Goal: Transaction & Acquisition: Obtain resource

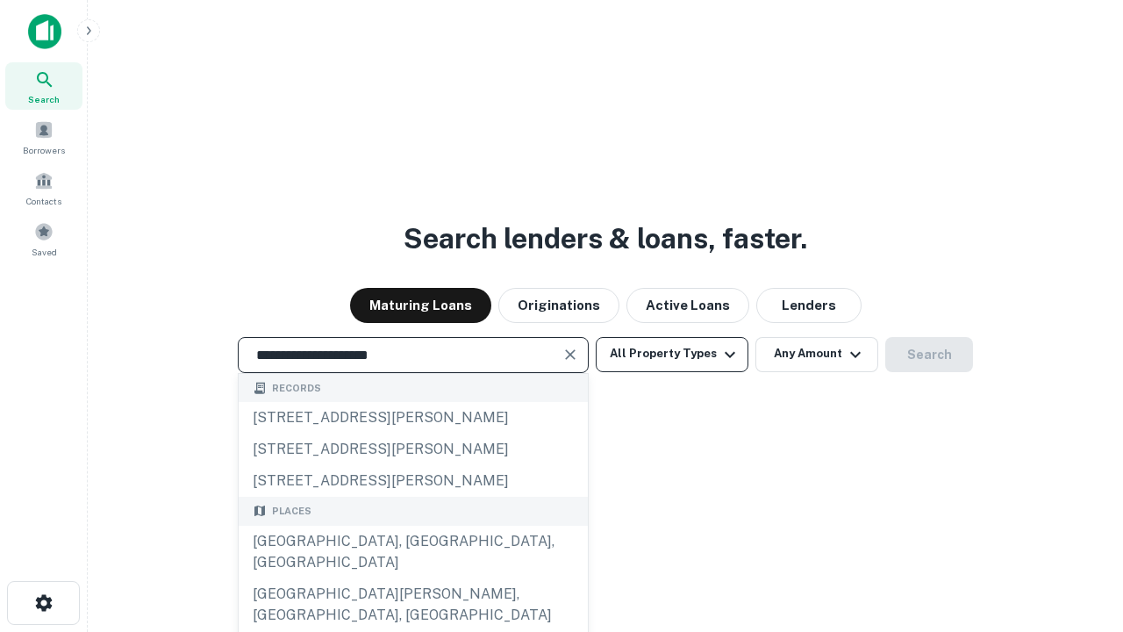
click at [413, 578] on div "Santa Monica, CA, USA" at bounding box center [413, 552] width 349 height 53
click at [672, 354] on button "All Property Types" at bounding box center [672, 354] width 153 height 35
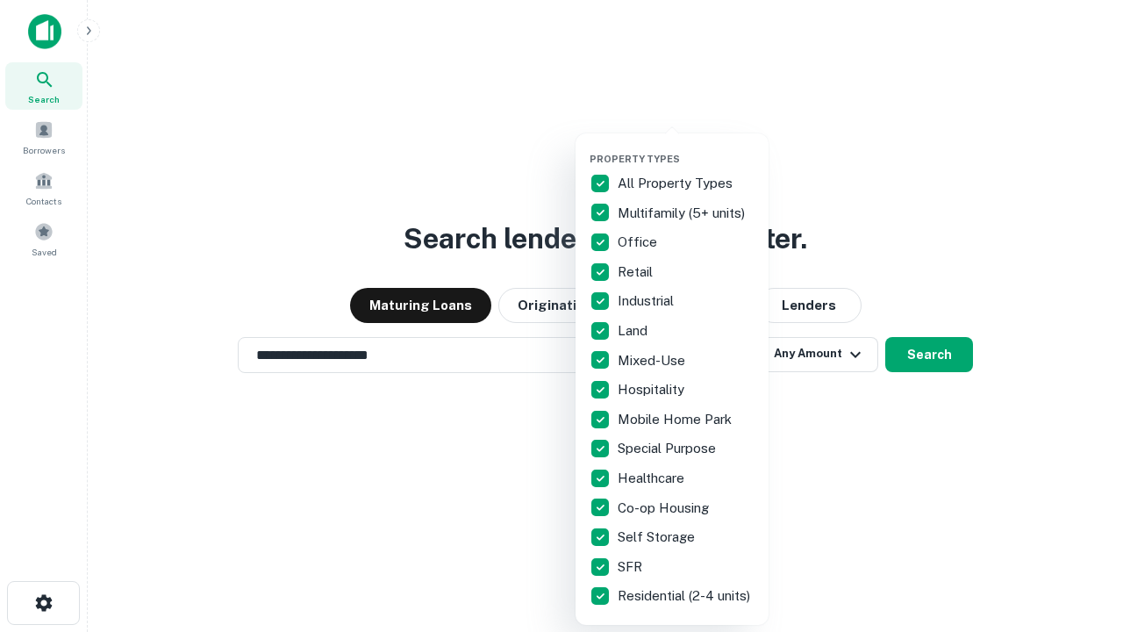
type input "**********"
click at [686, 147] on button "button" at bounding box center [686, 147] width 193 height 1
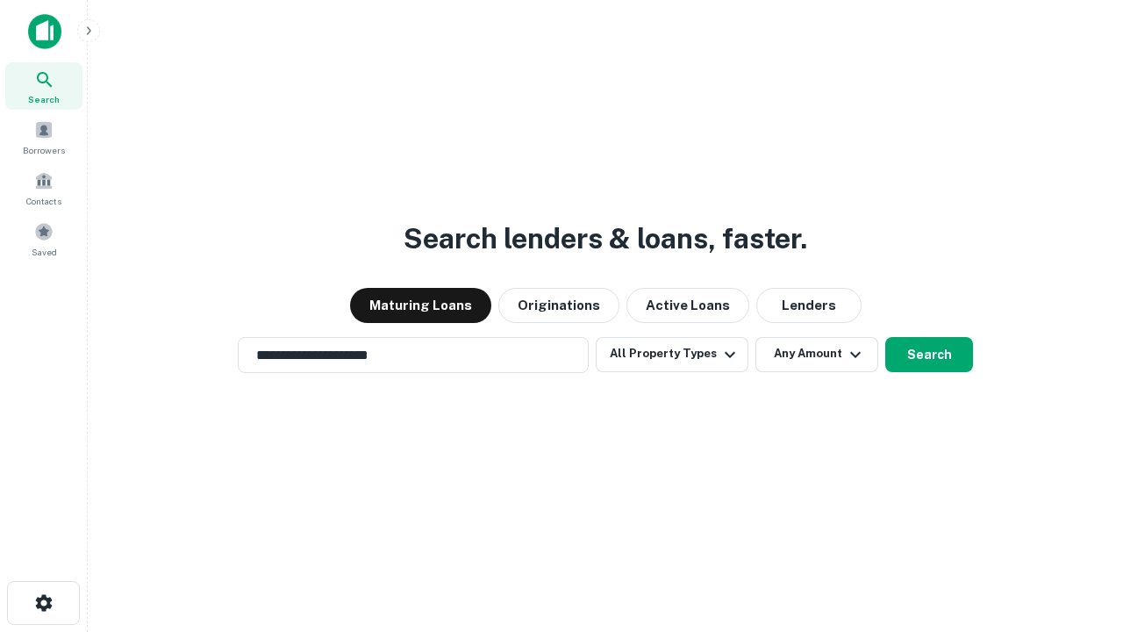
scroll to position [11, 212]
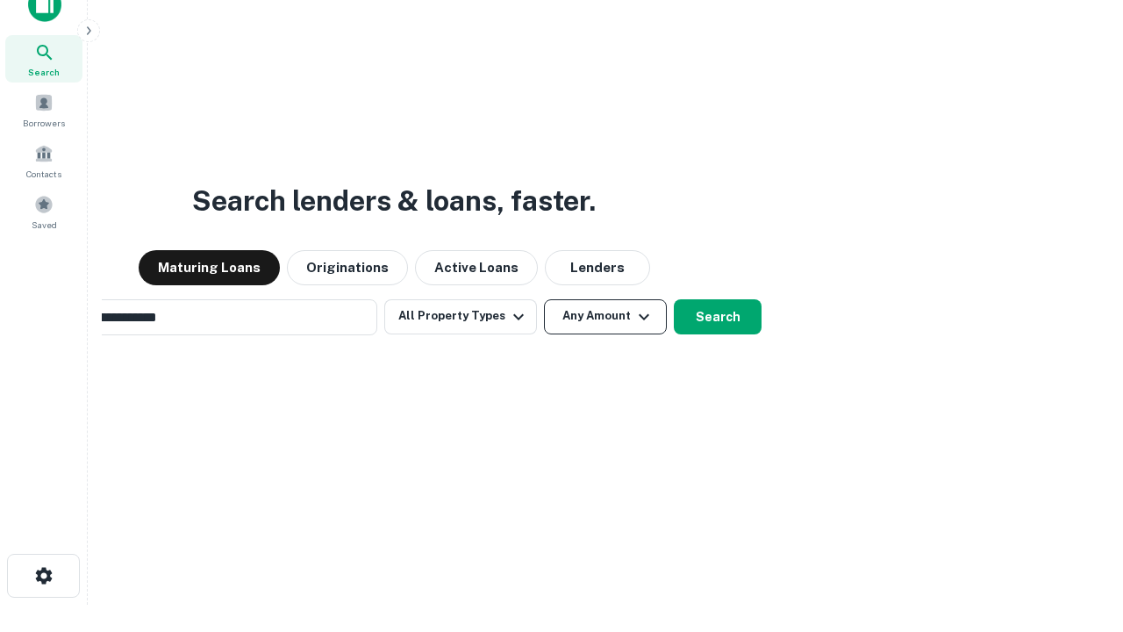
click at [544, 299] on button "Any Amount" at bounding box center [605, 316] width 123 height 35
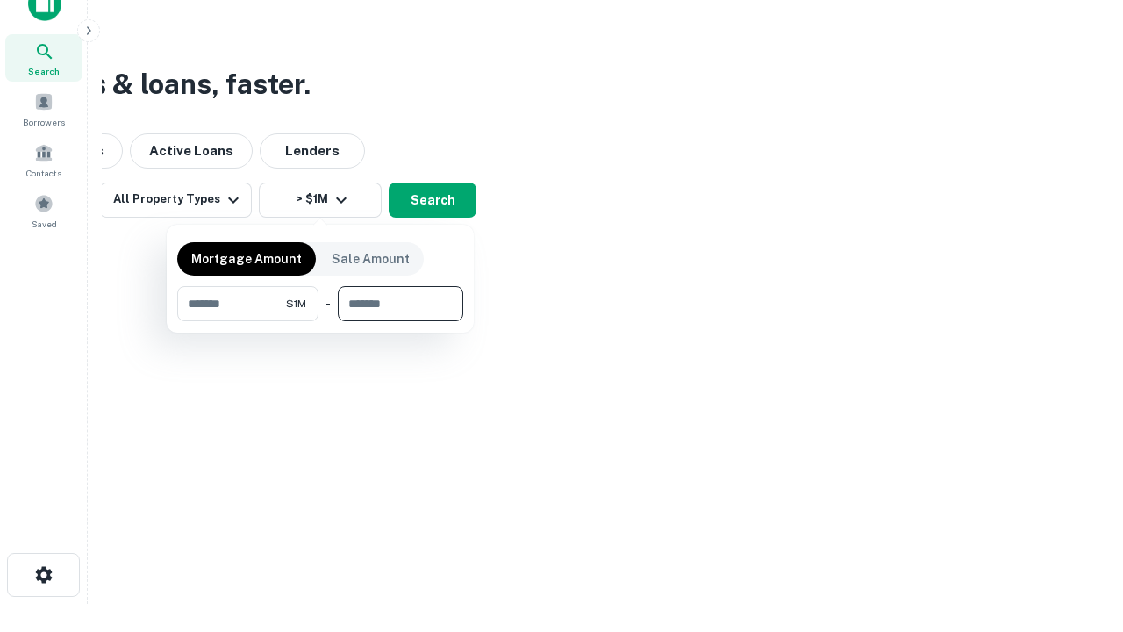
type input "*******"
click at [320, 321] on button "button" at bounding box center [320, 321] width 286 height 1
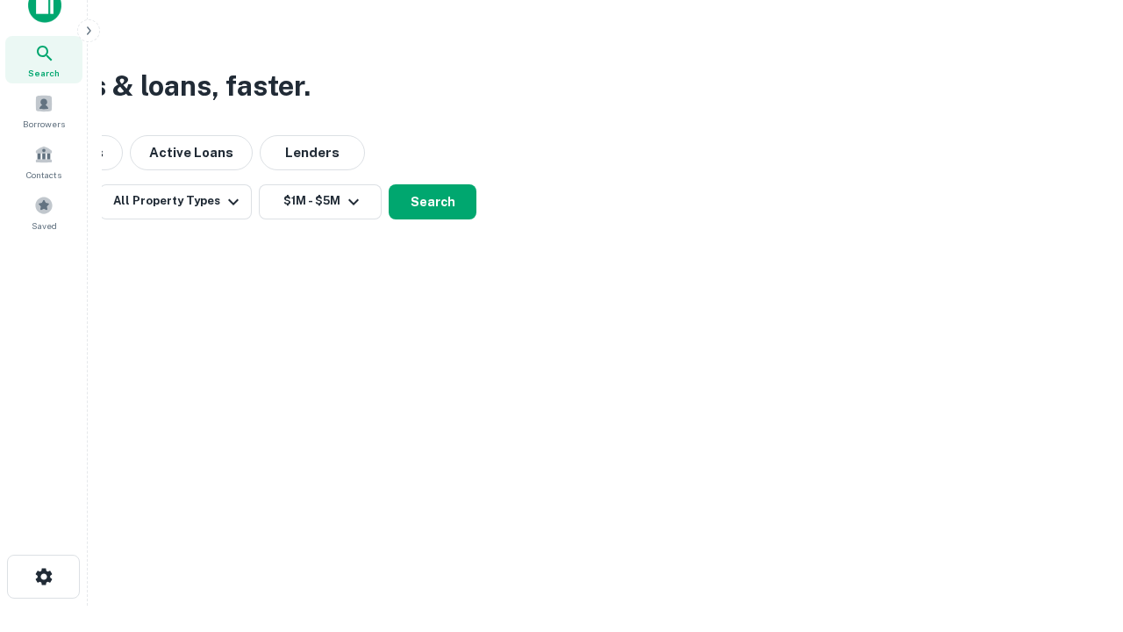
scroll to position [11, 324]
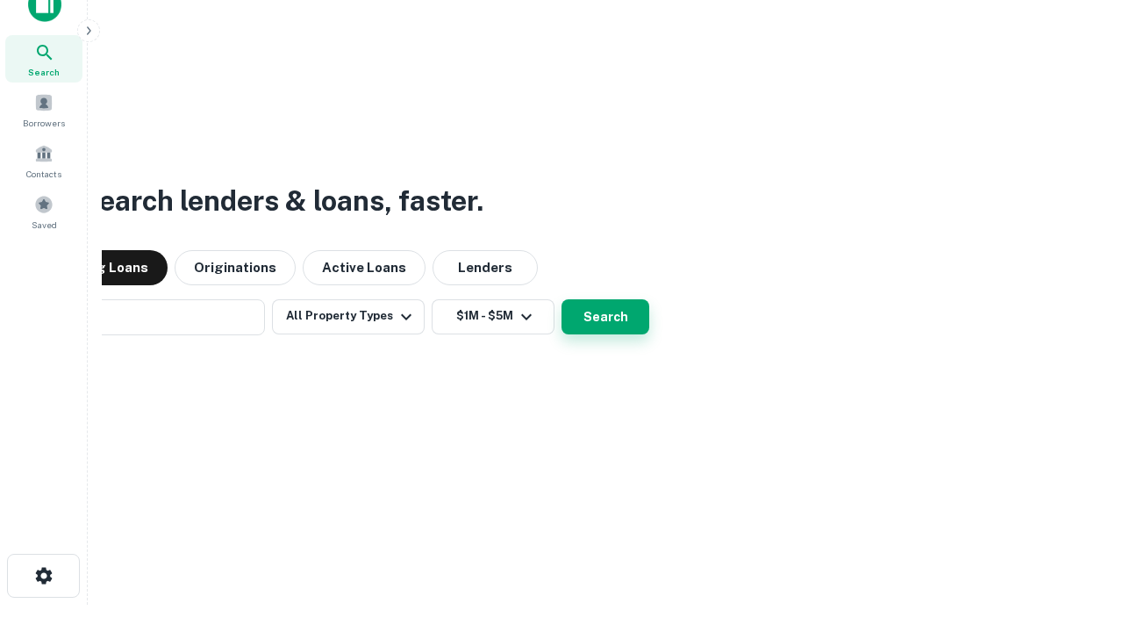
click at [562, 299] on button "Search" at bounding box center [606, 316] width 88 height 35
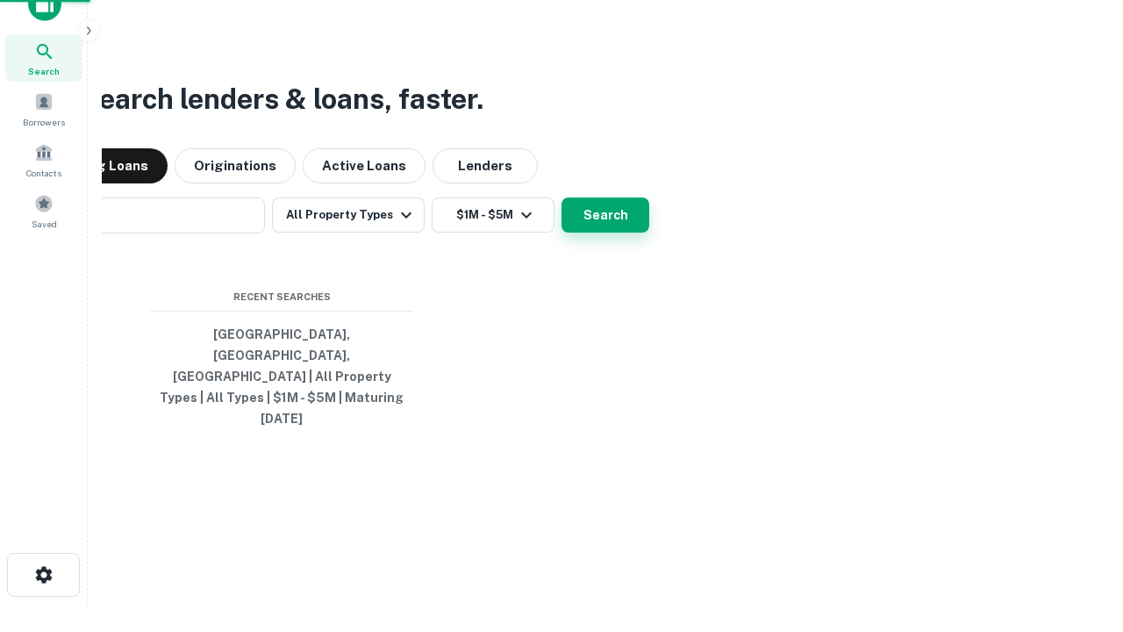
scroll to position [47, 497]
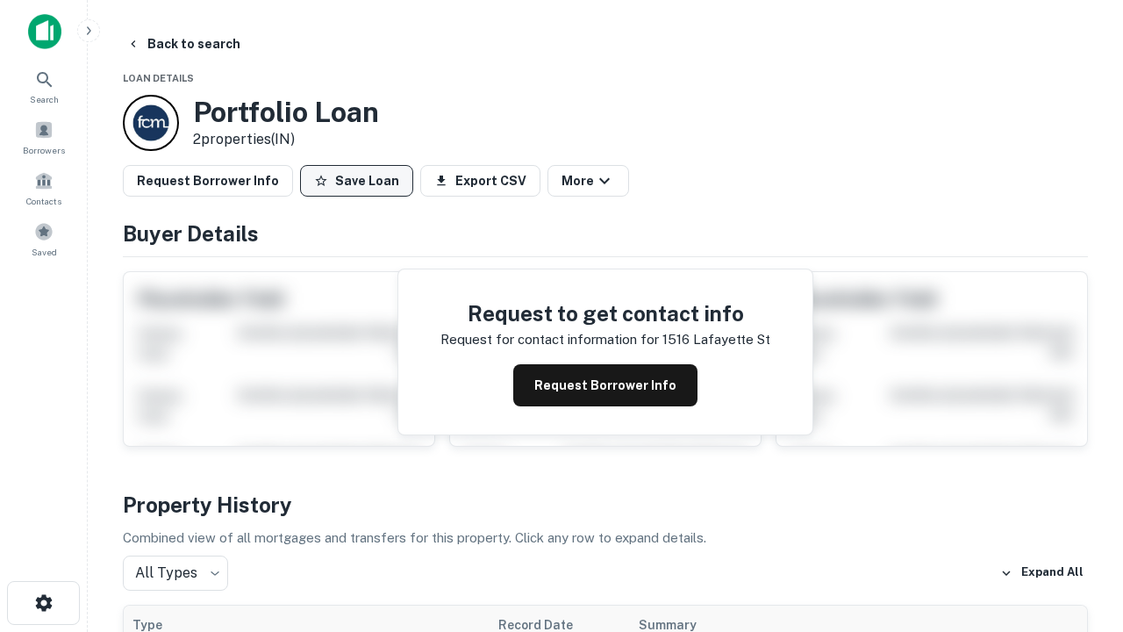
click at [356, 181] on button "Save Loan" at bounding box center [356, 181] width 113 height 32
